Goal: Task Accomplishment & Management: Complete application form

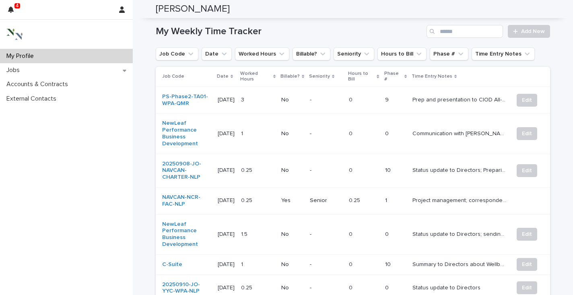
scroll to position [312, 0]
click at [517, 128] on button "Edit" at bounding box center [527, 134] width 21 height 13
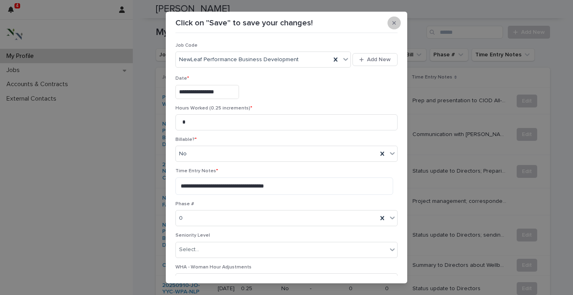
click at [392, 24] on icon "button" at bounding box center [394, 23] width 4 height 6
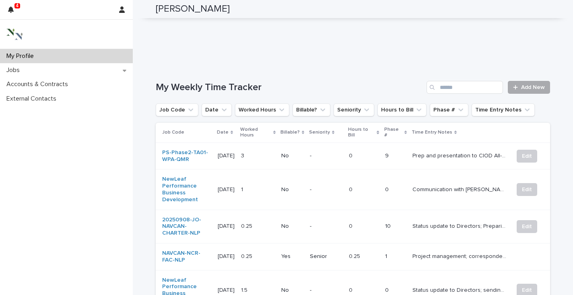
click at [527, 84] on span "Add New" at bounding box center [533, 87] width 24 height 6
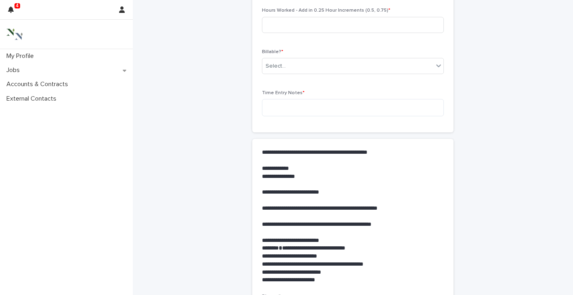
scroll to position [16, 0]
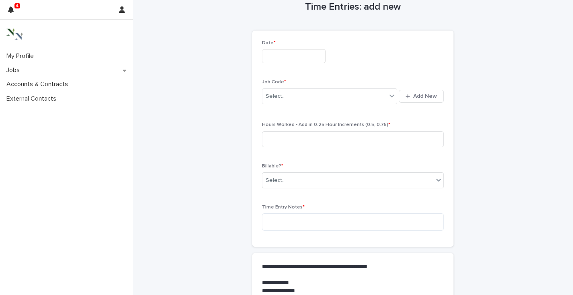
click at [271, 58] on input "text" at bounding box center [294, 56] width 64 height 14
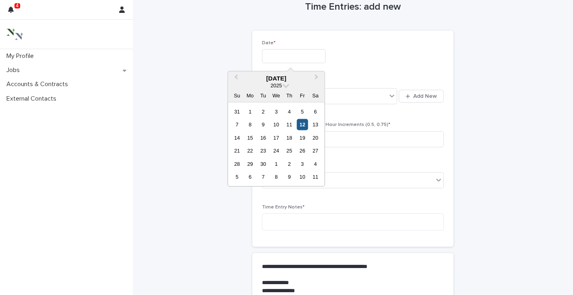
click at [301, 123] on div "12" at bounding box center [302, 124] width 11 height 11
type input "**********"
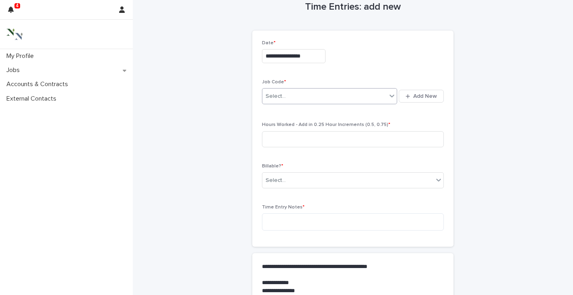
click at [285, 97] on div "Select..." at bounding box center [324, 96] width 124 height 13
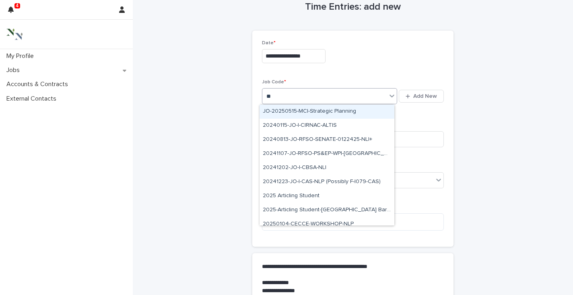
type input "***"
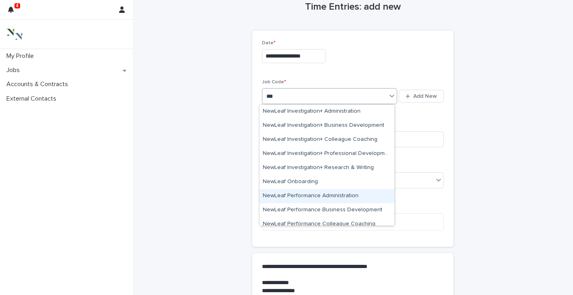
click at [319, 193] on div "NewLeaf Performance Administration" at bounding box center [326, 196] width 135 height 14
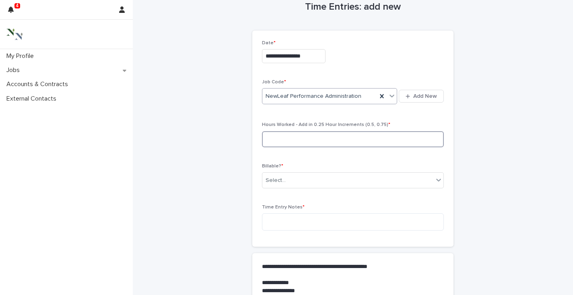
click at [301, 140] on input at bounding box center [353, 139] width 182 height 16
type input "***"
click at [291, 174] on div "Select..." at bounding box center [347, 180] width 171 height 13
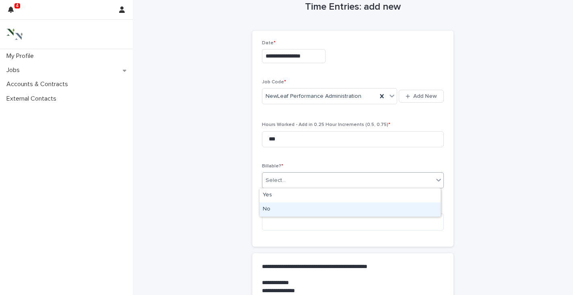
click at [275, 211] on div "No" at bounding box center [349, 209] width 181 height 14
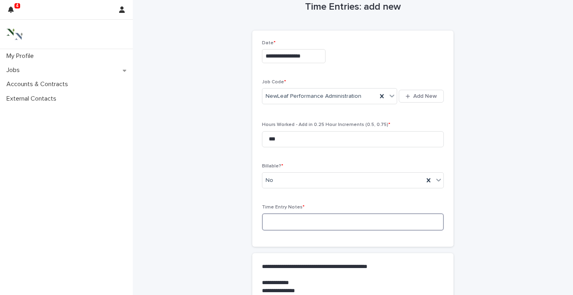
click at [269, 226] on textarea at bounding box center [353, 221] width 182 height 17
type textarea "**********"
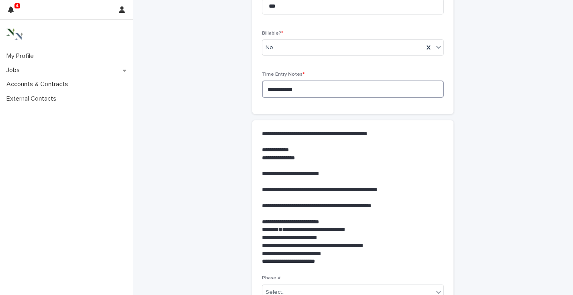
scroll to position [259, 0]
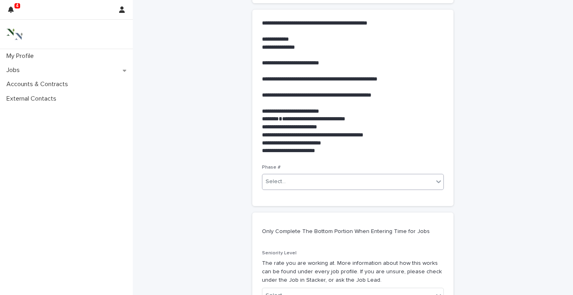
click at [280, 185] on div "Select..." at bounding box center [276, 181] width 20 height 8
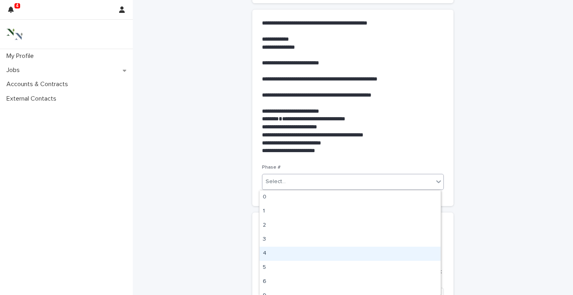
scroll to position [22, 0]
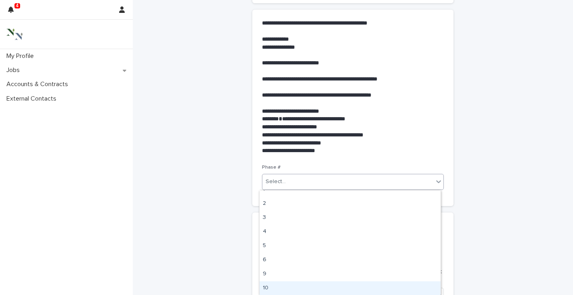
click at [278, 287] on div "10" at bounding box center [349, 288] width 181 height 14
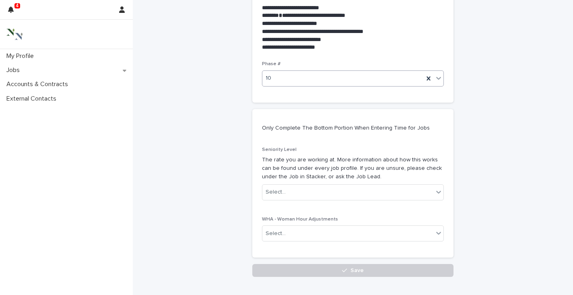
scroll to position [408, 0]
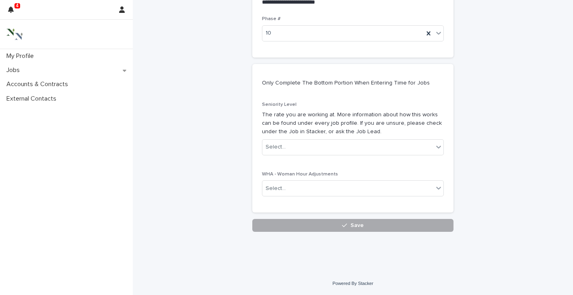
click at [305, 226] on button "Save" at bounding box center [352, 225] width 201 height 13
